Goal: Complete application form

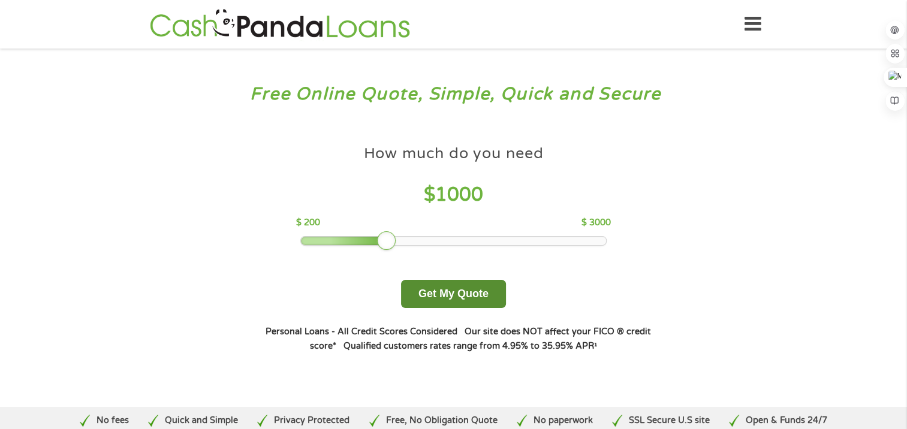
click at [480, 295] on button "Get My Quote" at bounding box center [453, 294] width 105 height 28
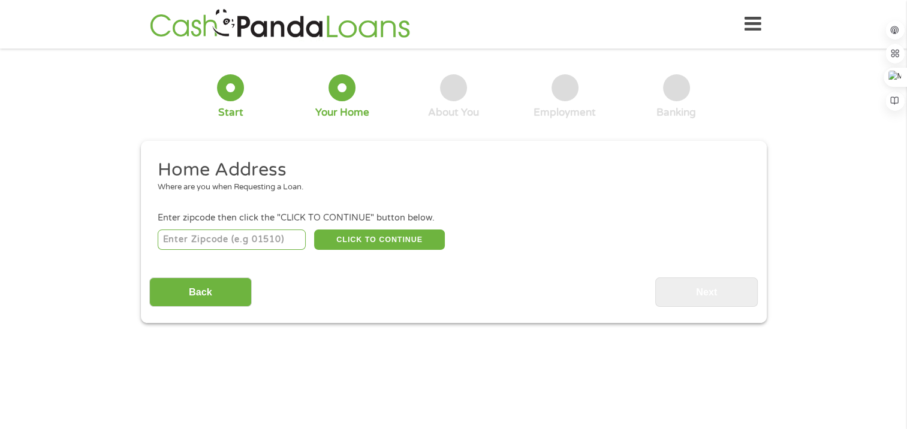
click at [184, 248] on input "number" at bounding box center [232, 240] width 148 height 20
type input "48230"
click at [365, 245] on button "CLICK TO CONTINUE" at bounding box center [379, 240] width 131 height 20
type input "48230"
type input "Grosse Pointe"
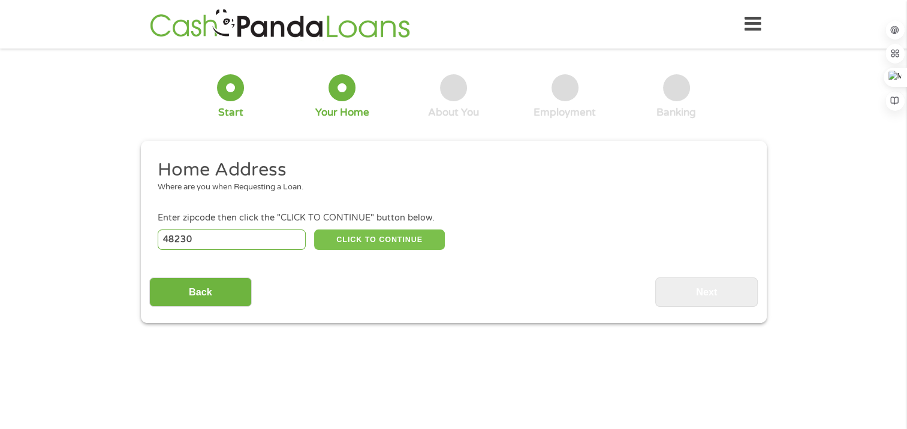
select select "[US_STATE]"
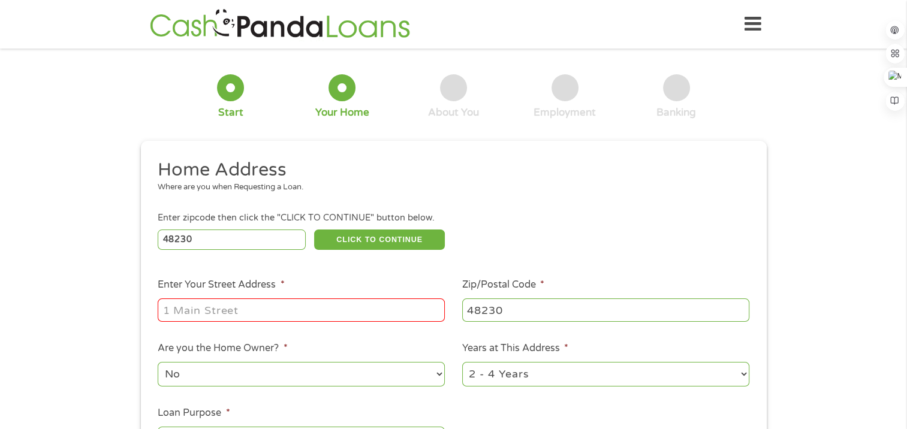
click at [390, 310] on input "Enter Your Street Address *" at bounding box center [301, 310] width 287 height 23
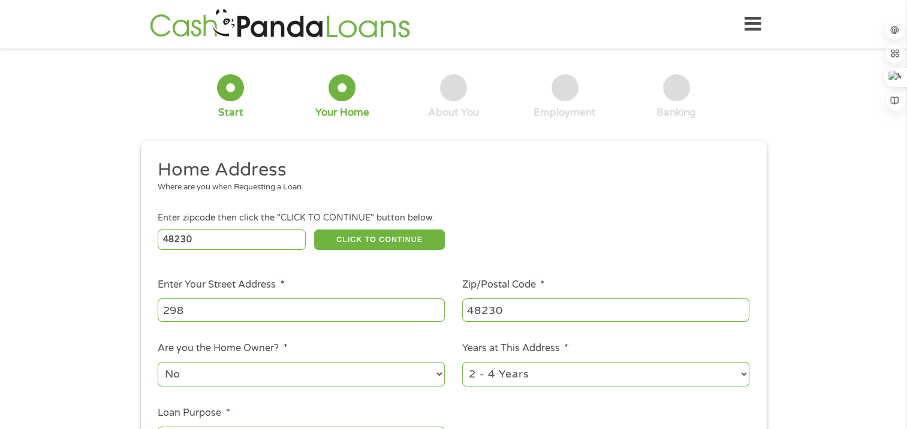
type input "[STREET_ADDRESS][PERSON_NAME]"
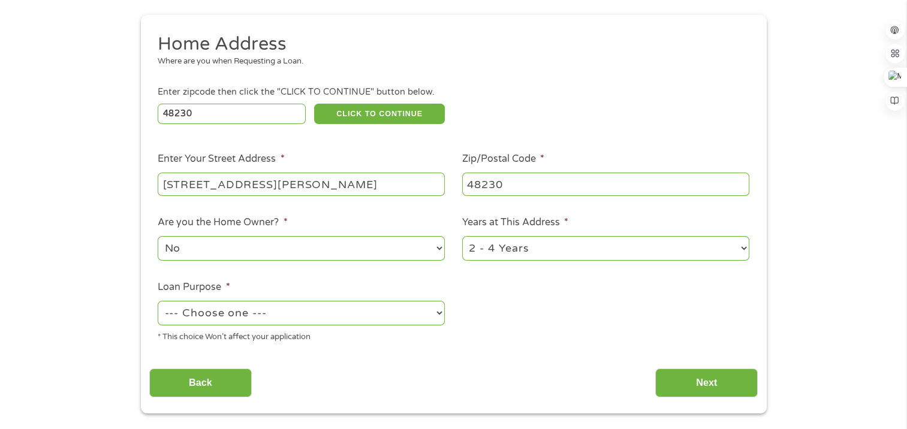
scroll to position [144, 0]
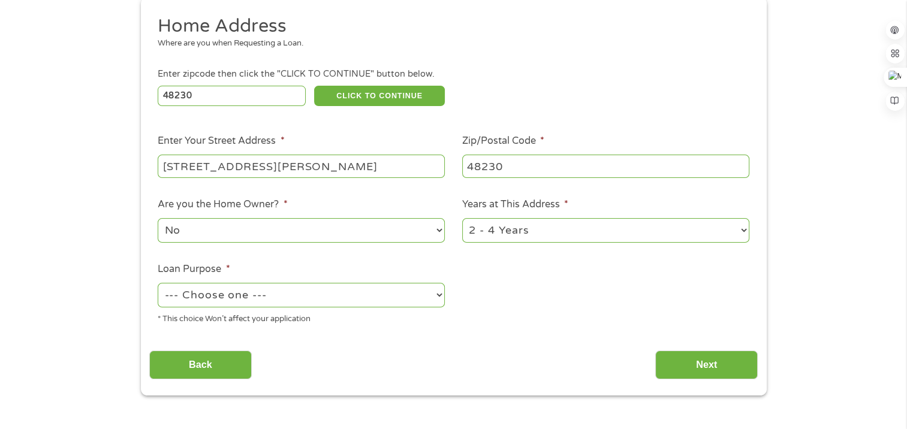
click at [272, 293] on select "--- Choose one --- Pay Bills Debt Consolidation Home Improvement Major Purchase…" at bounding box center [301, 295] width 287 height 25
select select "paybills"
click at [158, 284] on select "--- Choose one --- Pay Bills Debt Consolidation Home Improvement Major Purchase…" at bounding box center [301, 295] width 287 height 25
click at [696, 373] on input "Next" at bounding box center [706, 365] width 103 height 29
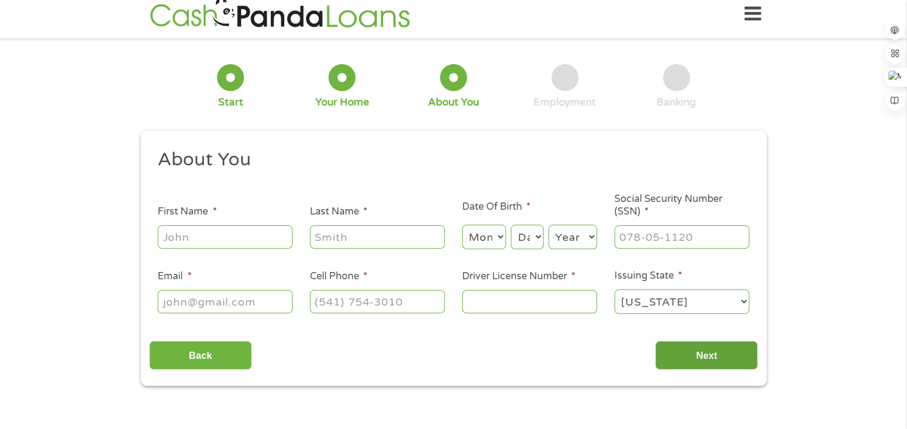
scroll to position [0, 0]
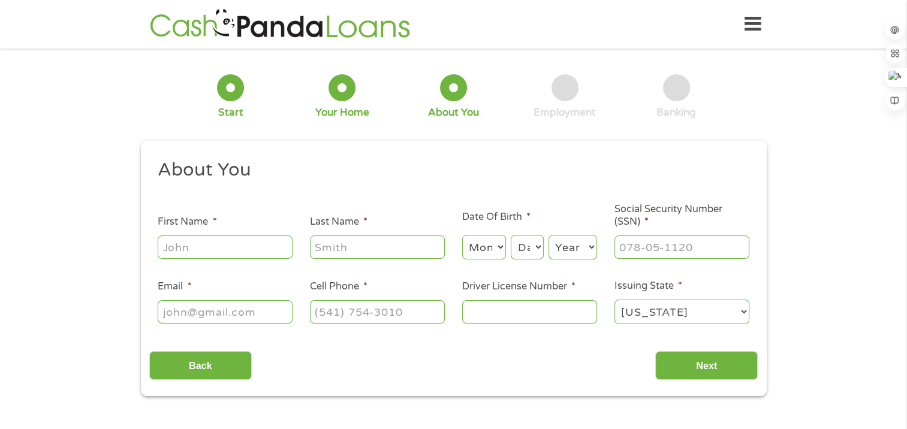
click at [179, 248] on input "First Name *" at bounding box center [225, 247] width 135 height 23
type input "Kayla"
type input "Womack"
click at [486, 249] on select "Month 1 2 3 4 5 6 7 8 9 10 11 12" at bounding box center [484, 247] width 44 height 25
select select "4"
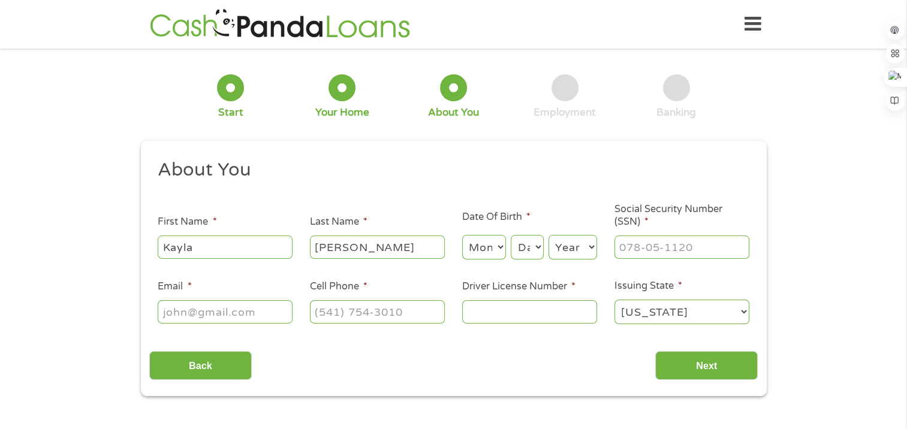
click at [462, 236] on select "Month 1 2 3 4 5 6 7 8 9 10 11 12" at bounding box center [484, 247] width 44 height 25
click at [531, 252] on select "Day 1 2 3 4 5 6 7 8 9 10 11 12 13 14 15 16 17 18 19 20 21 22 23 24 25 26 27 28 …" at bounding box center [527, 247] width 32 height 25
select select "23"
click at [511, 236] on select "Day 1 2 3 4 5 6 7 8 9 10 11 12 13 14 15 16 17 18 19 20 21 22 23 24 25 26 27 28 …" at bounding box center [527, 247] width 32 height 25
click at [560, 245] on select "Year 2007 2006 2005 2004 2003 2002 2001 2000 1999 1998 1997 1996 1995 1994 1993…" at bounding box center [573, 247] width 49 height 25
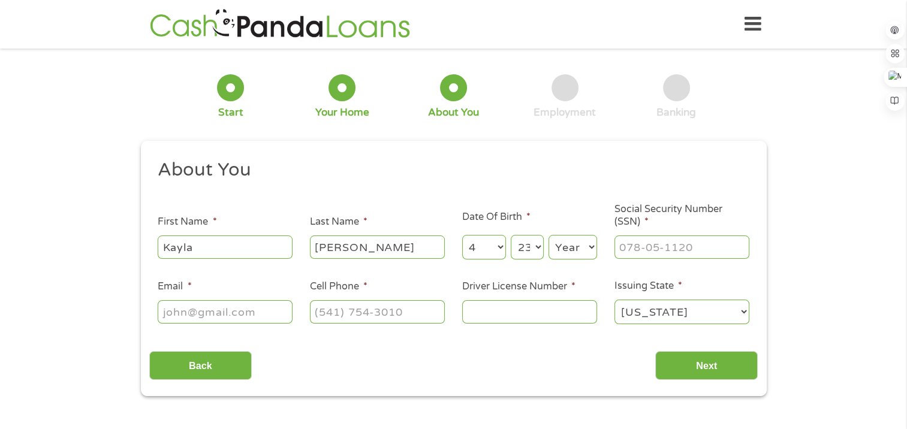
select select "1992"
click at [549, 236] on select "Year 2007 2006 2005 2004 2003 2002 2001 2000 1999 1998 1997 1996 1995 1994 1993…" at bounding box center [573, 247] width 49 height 25
click at [696, 249] on input "___-__-____" at bounding box center [682, 247] width 135 height 23
type input "371-15-6917"
type input "kwomack@gmail.com"
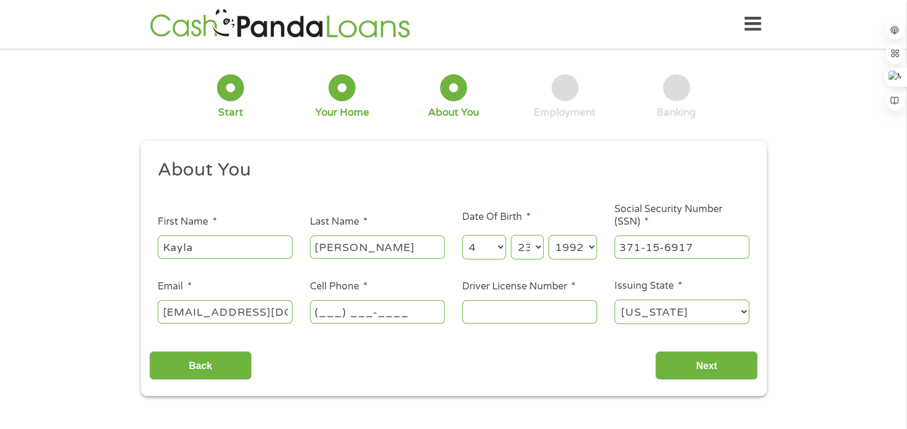
click at [402, 314] on input "(___) ___-____" at bounding box center [377, 311] width 135 height 23
click at [317, 312] on input "(___) ___-____" at bounding box center [377, 311] width 135 height 23
type input "(313) 600-6804"
type input "w461"
